Goal: Task Accomplishment & Management: Use online tool/utility

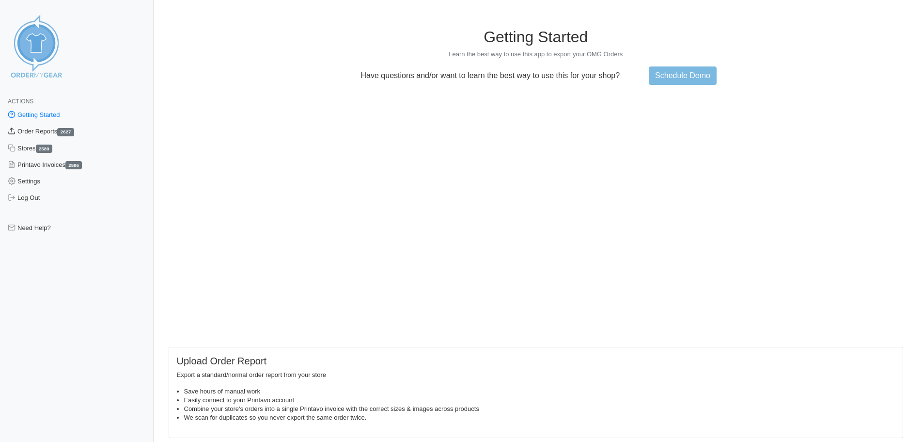
click at [42, 130] on link "Order Reports 2627" at bounding box center [77, 131] width 154 height 16
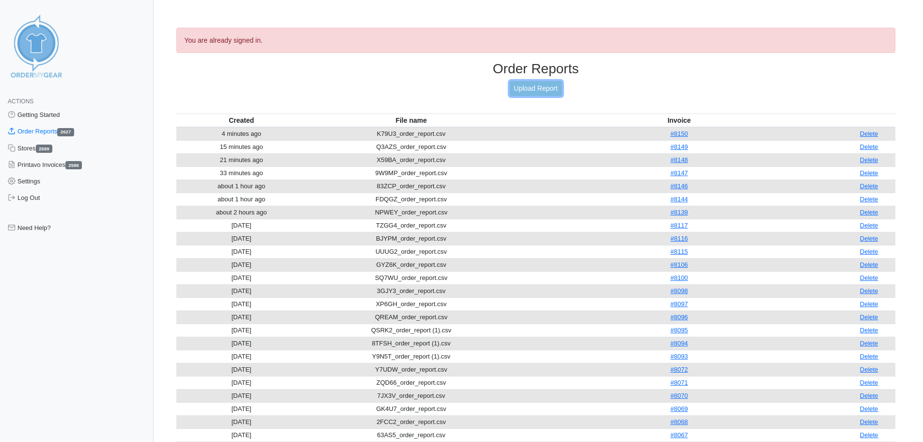
click at [523, 87] on link "Upload Report" at bounding box center [536, 88] width 52 height 15
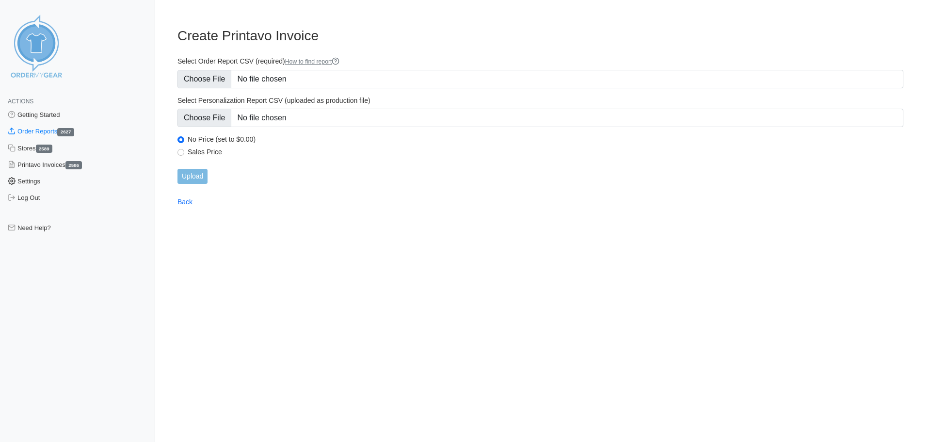
type input "C:\fakepath\SSHEJ_order_report (1).csv"
type input "C:\fakepath\SSHEJ_personalization_report (1).csv"
click at [196, 179] on input "Upload" at bounding box center [192, 176] width 30 height 15
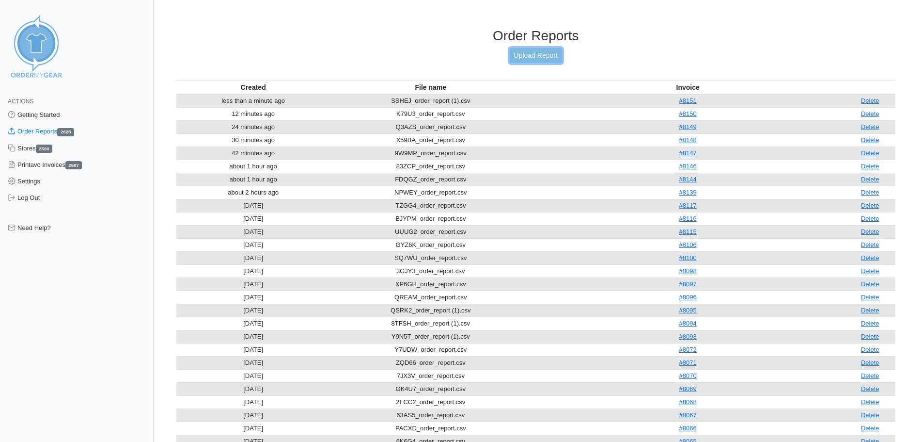
click at [535, 57] on link "Upload Report" at bounding box center [536, 55] width 52 height 15
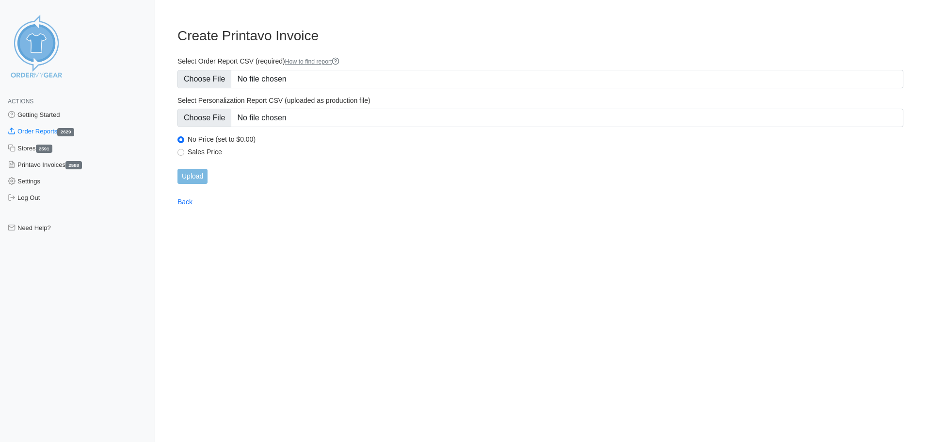
type input "C:\fakepath\PY6TX_order_report.csv"
type input "C:\fakepath\PY6TX_personalization_report.csv"
click at [196, 179] on input "Upload" at bounding box center [192, 176] width 30 height 15
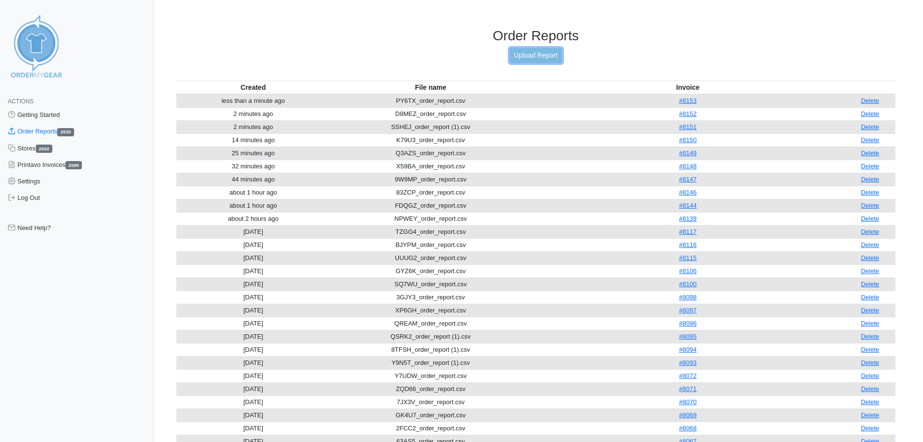
click at [515, 56] on link "Upload Report" at bounding box center [536, 55] width 52 height 15
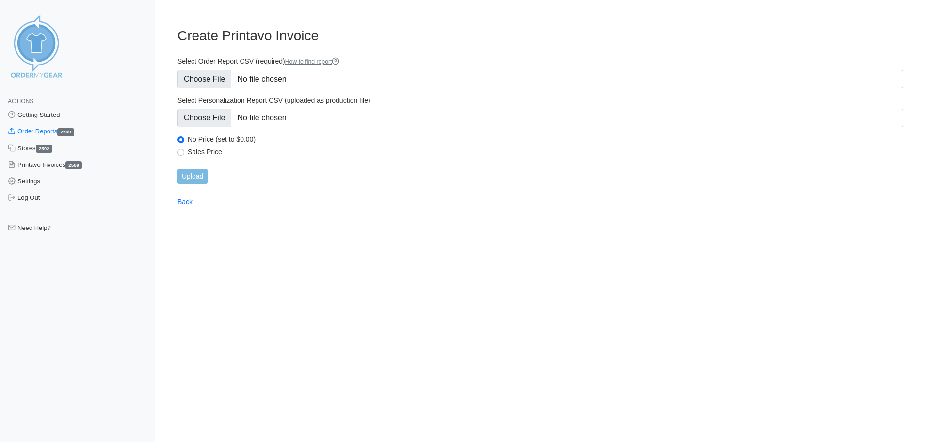
type input "C:\fakepath\7UV6M_order_report.csv"
type input "C:\fakepath\7UV6M_personalization_report.csv"
click at [203, 181] on input "Upload" at bounding box center [192, 176] width 30 height 15
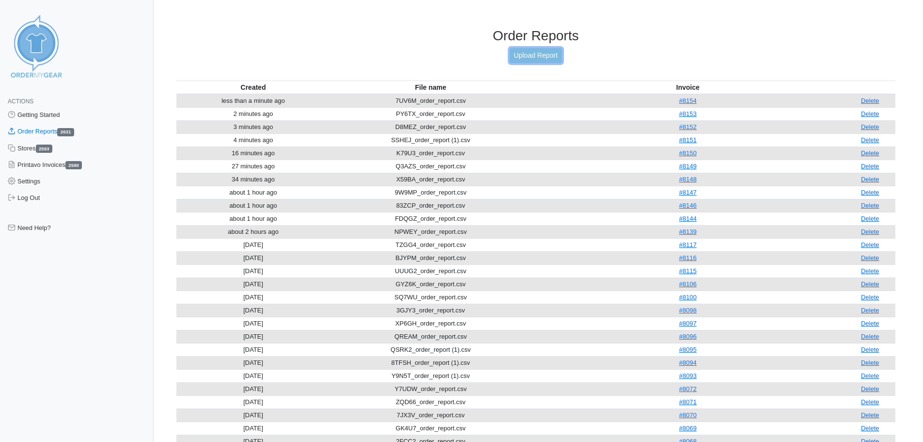
click at [533, 56] on link "Upload Report" at bounding box center [536, 55] width 52 height 15
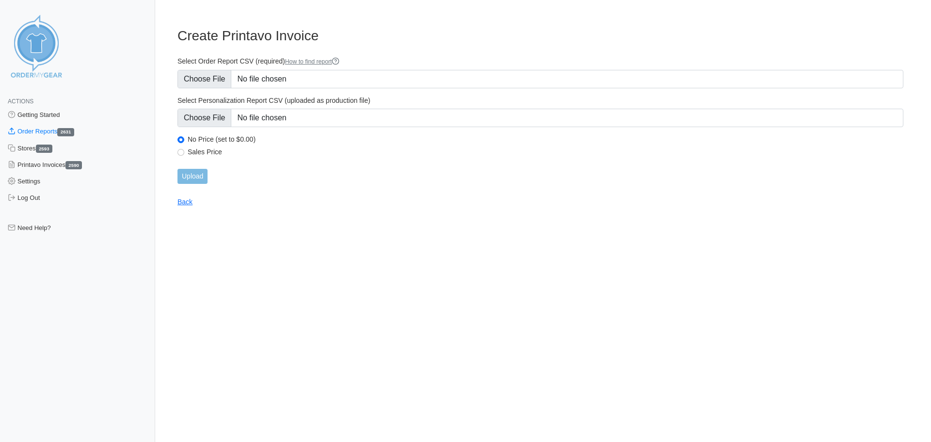
type input "C:\fakepath\UFM32_order_report.csv"
type input "C:\fakepath\UFM32_personalization_report.csv"
click at [187, 175] on input "Upload" at bounding box center [192, 176] width 30 height 15
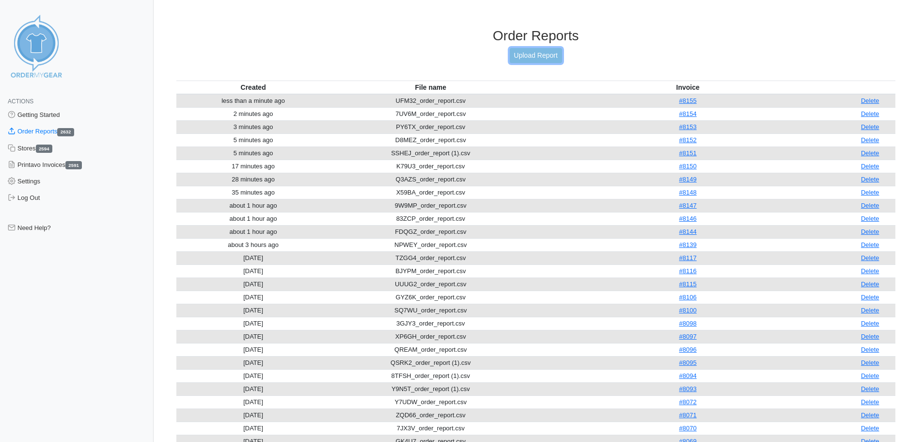
click at [530, 52] on link "Upload Report" at bounding box center [536, 55] width 52 height 15
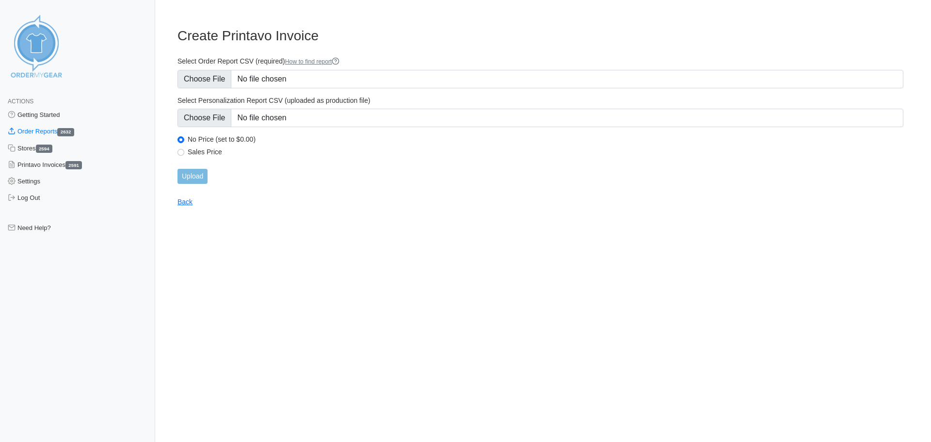
type input "C:\fakepath\5FZKT_order_report.csv"
type input "C:\fakepath\5FZKT_personalization_report.csv"
click at [204, 176] on input "Upload" at bounding box center [192, 176] width 30 height 15
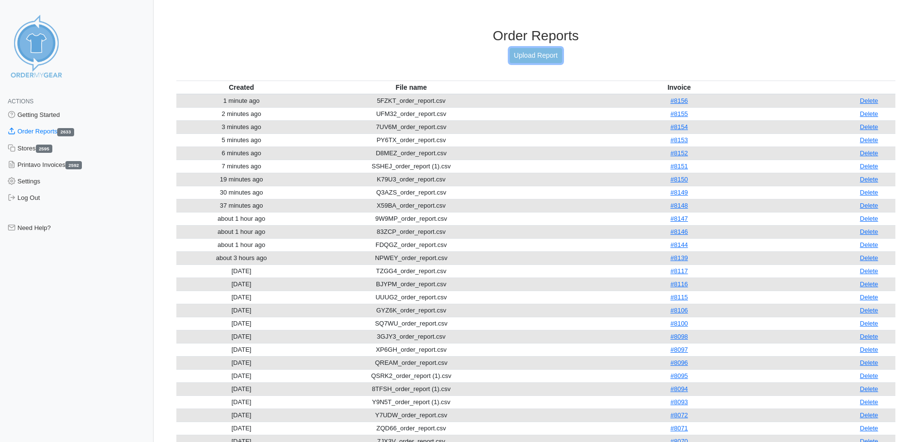
click at [519, 57] on link "Upload Report" at bounding box center [536, 55] width 52 height 15
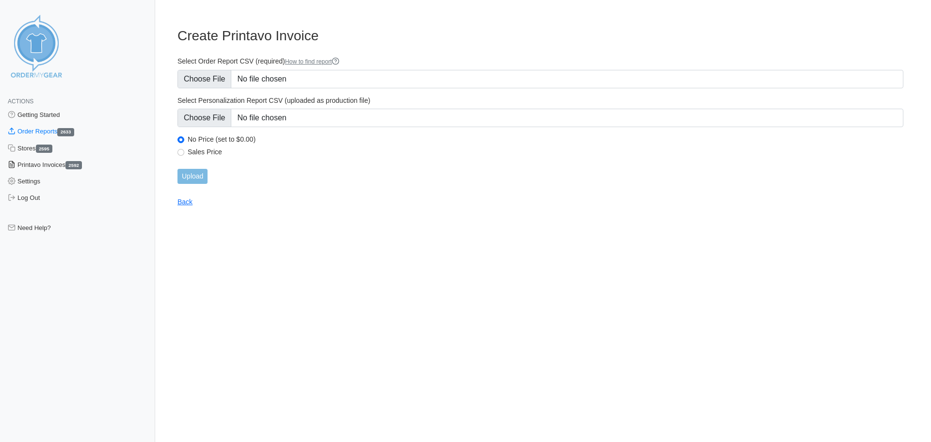
type input "C:\fakepath\KZ693_order_report.csv"
type input "C:\fakepath\KZ693_personalization_report.csv"
click at [191, 182] on input "Upload" at bounding box center [192, 176] width 30 height 15
